Goal: Information Seeking & Learning: Learn about a topic

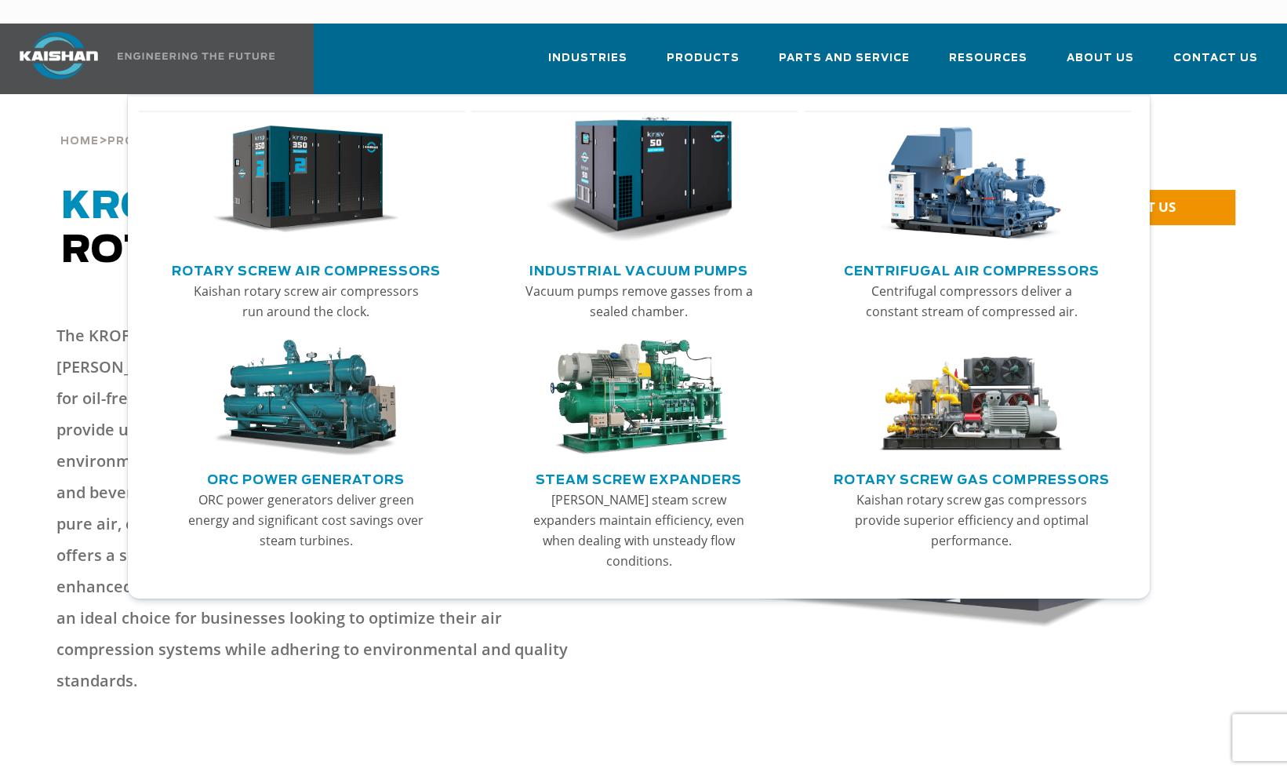
click at [364, 149] on img "Main menu" at bounding box center [305, 180] width 187 height 126
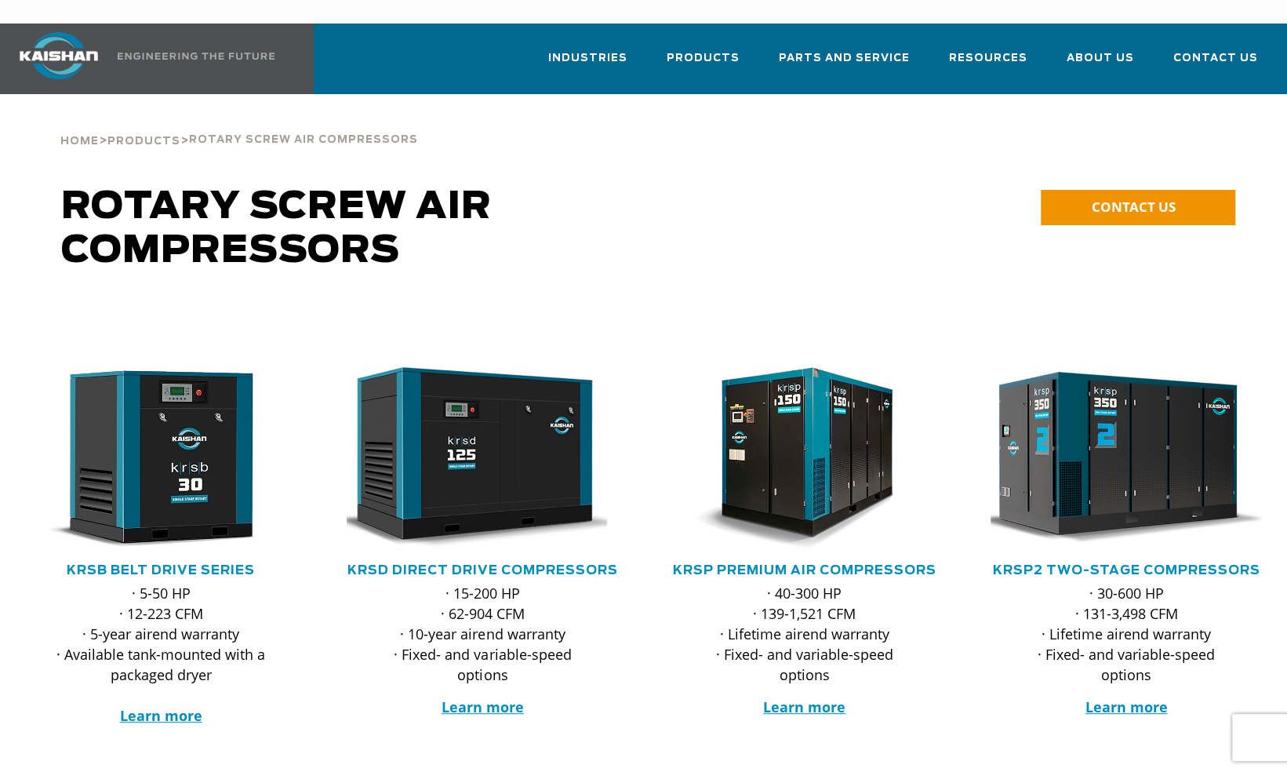
click at [1133, 450] on img at bounding box center [1114, 459] width 299 height 202
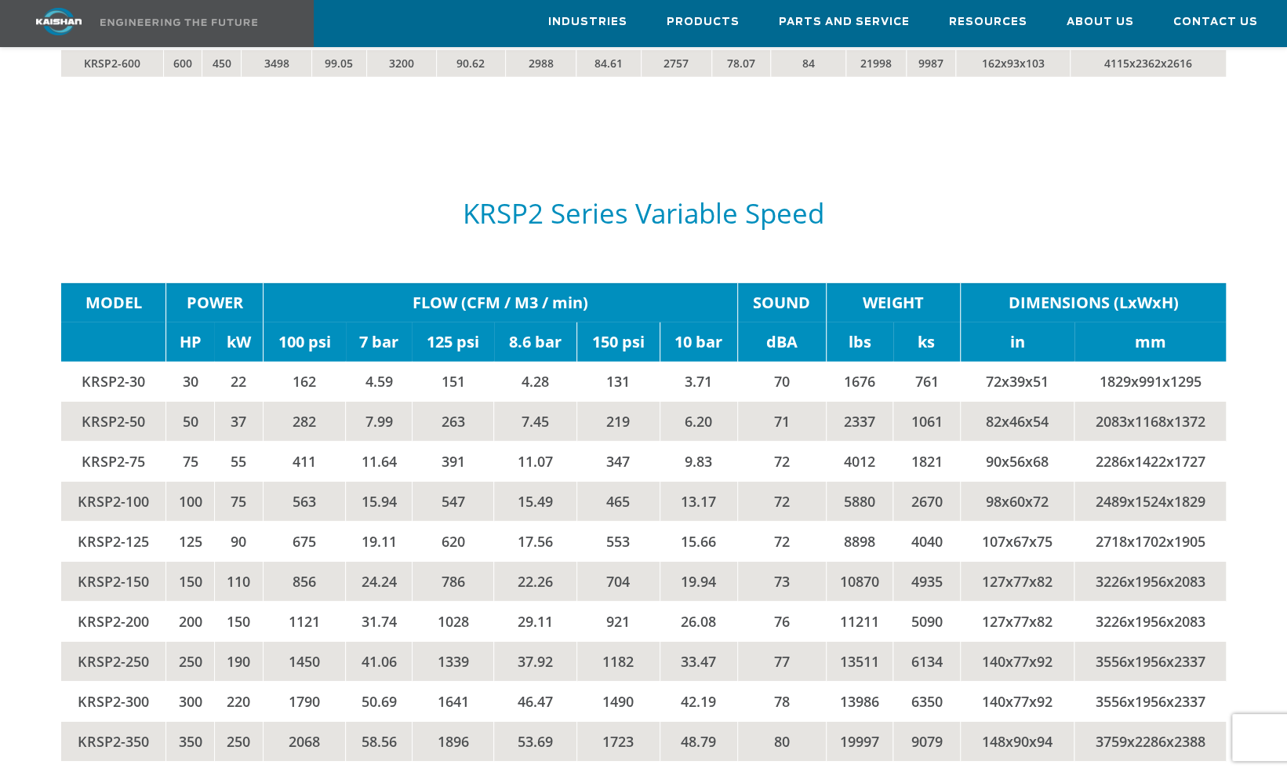
scroll to position [2965, 0]
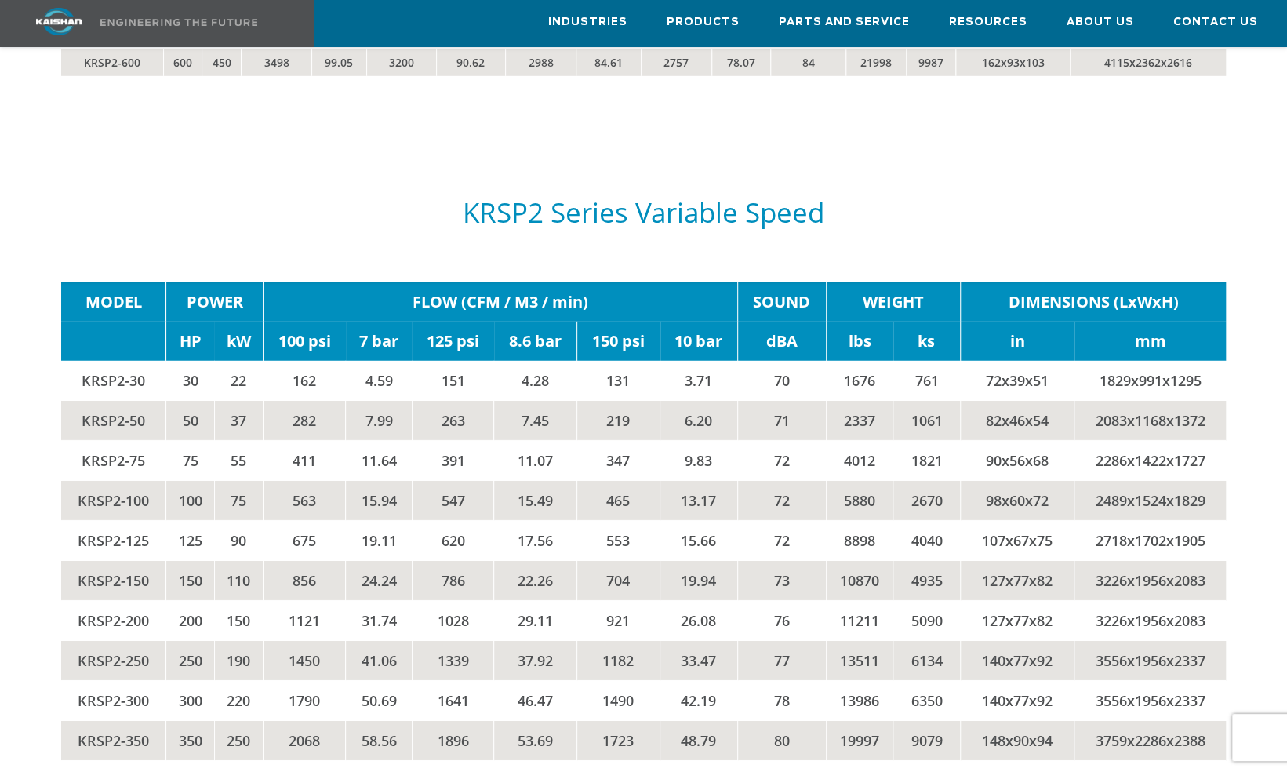
click at [708, 441] on td "9.83" at bounding box center [699, 461] width 78 height 40
